Goal: Task Accomplishment & Management: Use online tool/utility

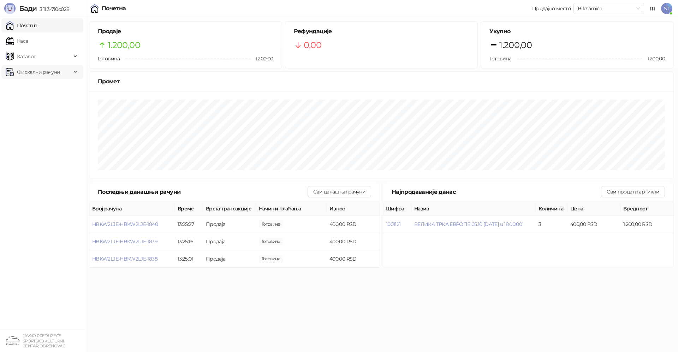
click at [34, 71] on span "Фискални рачуни" at bounding box center [38, 72] width 43 height 14
click at [33, 106] on link "По данима" at bounding box center [26, 103] width 37 height 14
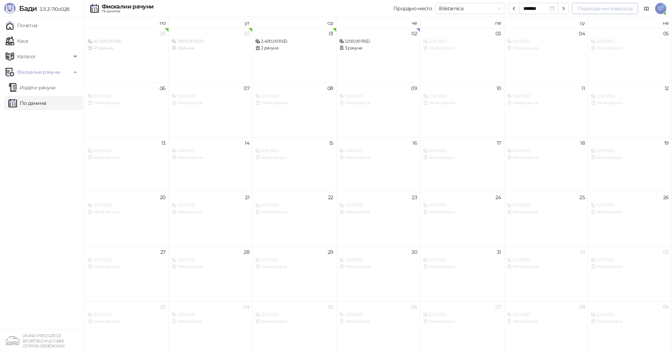
click at [614, 8] on button "Периодични извештај" at bounding box center [605, 8] width 66 height 11
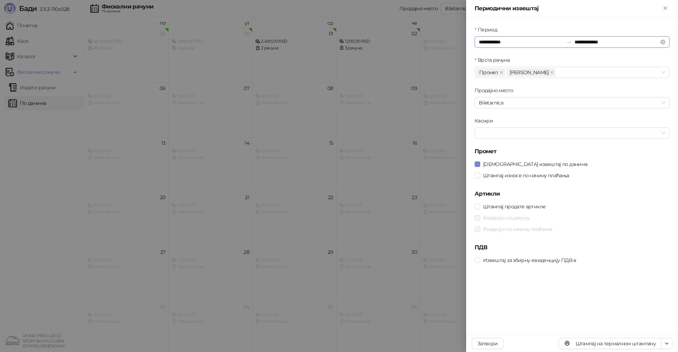
click at [511, 39] on input "**********" at bounding box center [521, 42] width 84 height 8
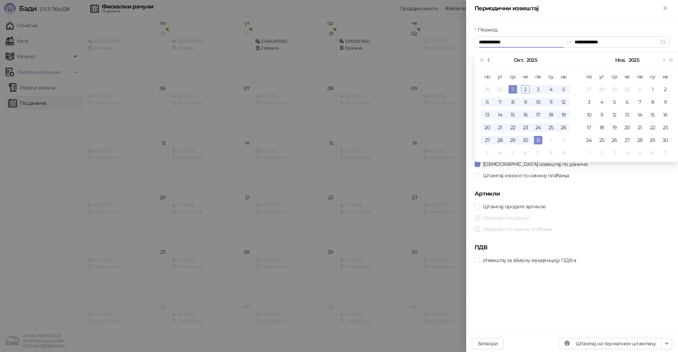
click at [489, 60] on span "Претходни месец (PageUp)" at bounding box center [490, 60] width 4 height 4
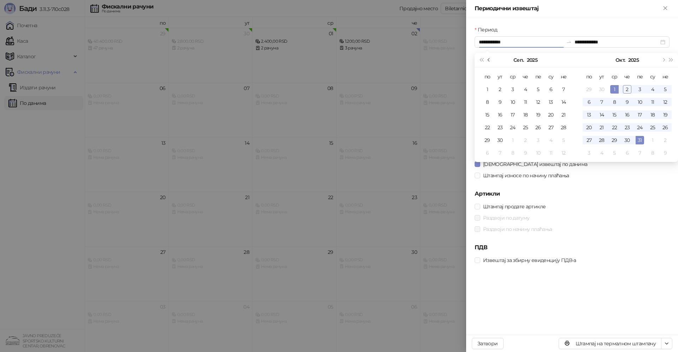
click at [489, 60] on span "Претходни месец (PageUp)" at bounding box center [490, 60] width 4 height 4
click at [664, 60] on span "Следећи месец (PageDown)" at bounding box center [664, 60] width 4 height 4
type input "**********"
click at [489, 89] on div "1" at bounding box center [487, 89] width 8 height 8
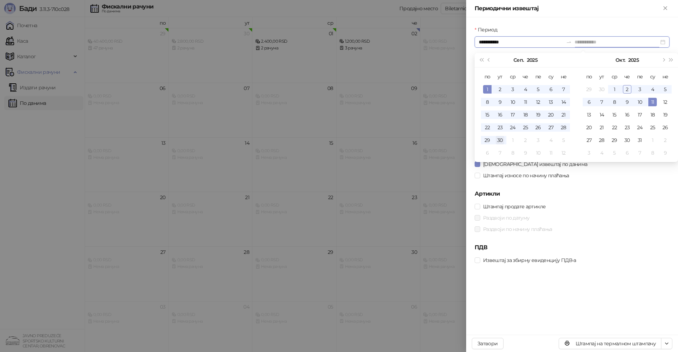
type input "**********"
click at [500, 142] on div "30" at bounding box center [500, 140] width 8 height 8
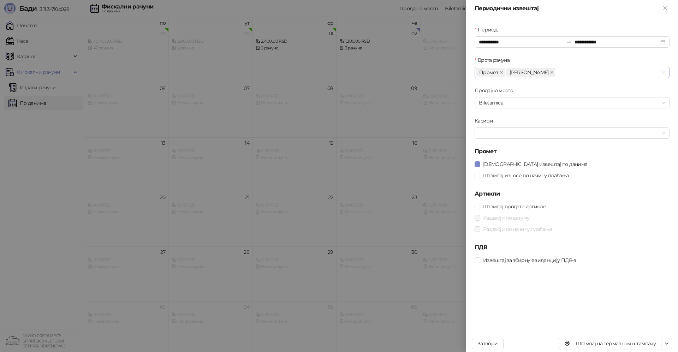
click at [550, 72] on icon "close" at bounding box center [552, 73] width 4 height 4
click at [499, 133] on div at bounding box center [568, 133] width 185 height 10
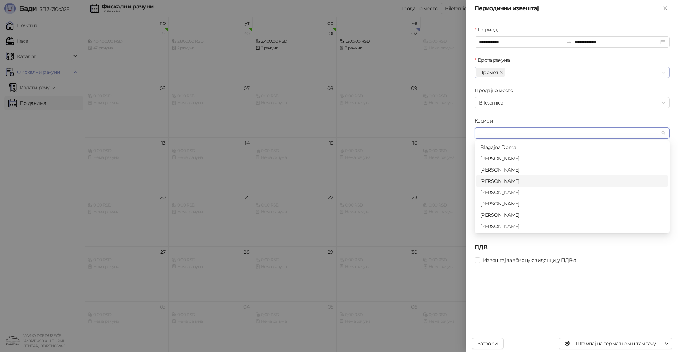
click at [512, 184] on div "[PERSON_NAME]" at bounding box center [572, 181] width 184 height 8
click at [537, 117] on div "Касири" at bounding box center [572, 122] width 195 height 11
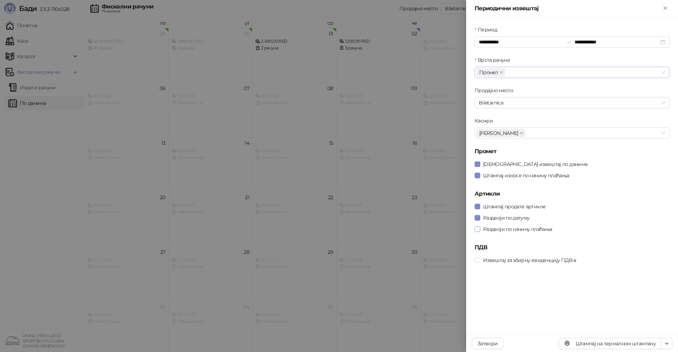
click at [477, 231] on span at bounding box center [478, 229] width 6 height 6
click at [662, 320] on span "Штампај на А4 штампачу" at bounding box center [636, 318] width 61 height 8
click at [491, 346] on button "Затвори" at bounding box center [488, 343] width 32 height 11
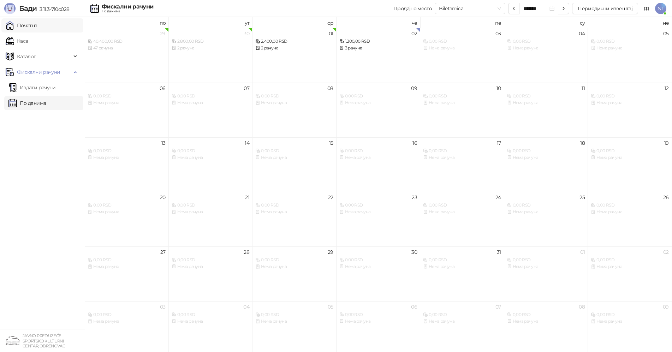
click at [30, 23] on link "Почетна" at bounding box center [22, 25] width 32 height 14
